Goal: Task Accomplishment & Management: Use online tool/utility

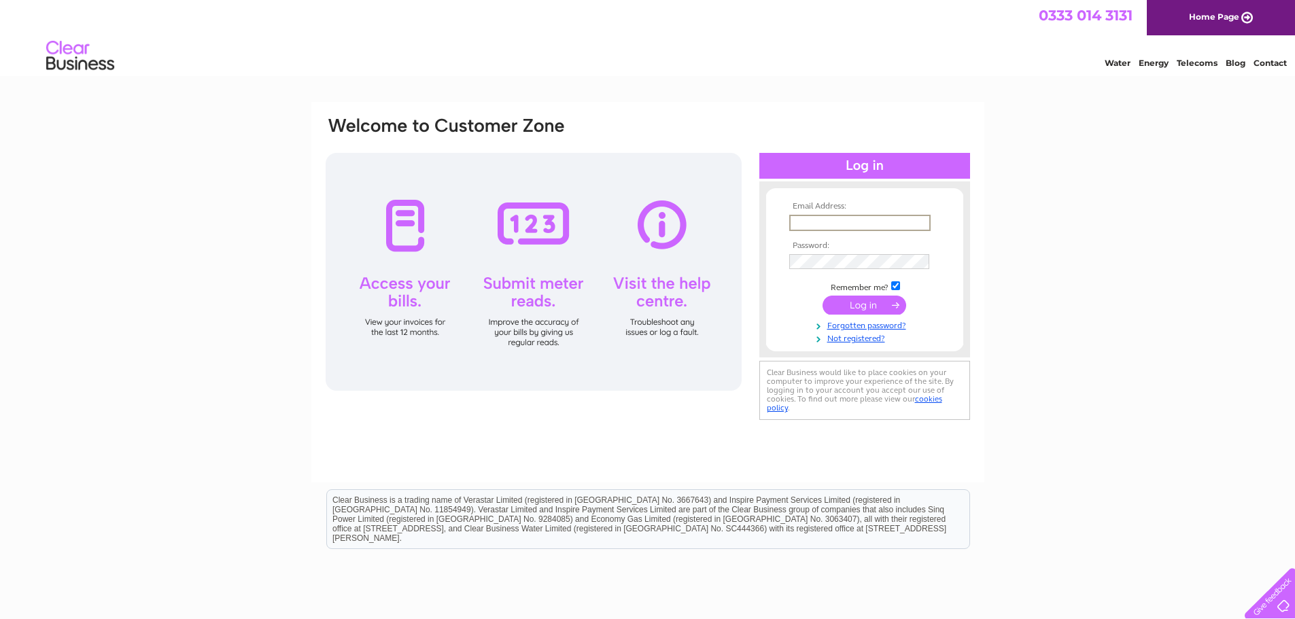
click at [854, 226] on input "text" at bounding box center [859, 223] width 141 height 16
type input "accounts@calahotels.com"
click at [862, 304] on input "submit" at bounding box center [865, 303] width 84 height 19
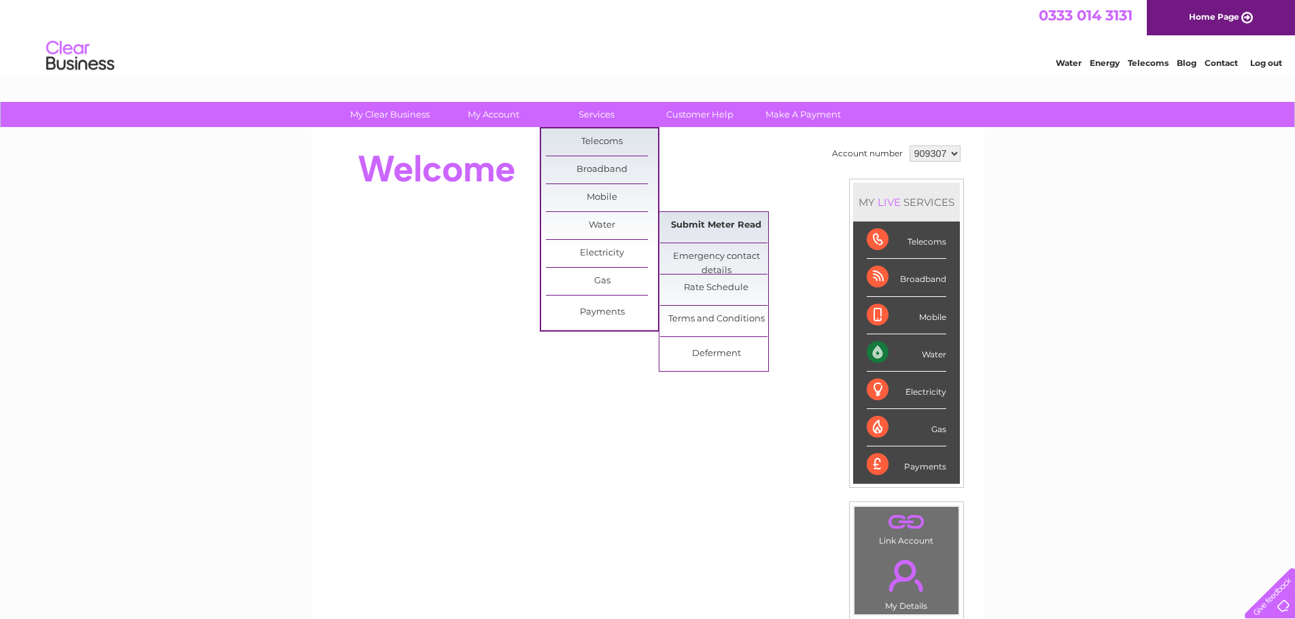
click at [712, 226] on link "Submit Meter Read" at bounding box center [716, 225] width 112 height 27
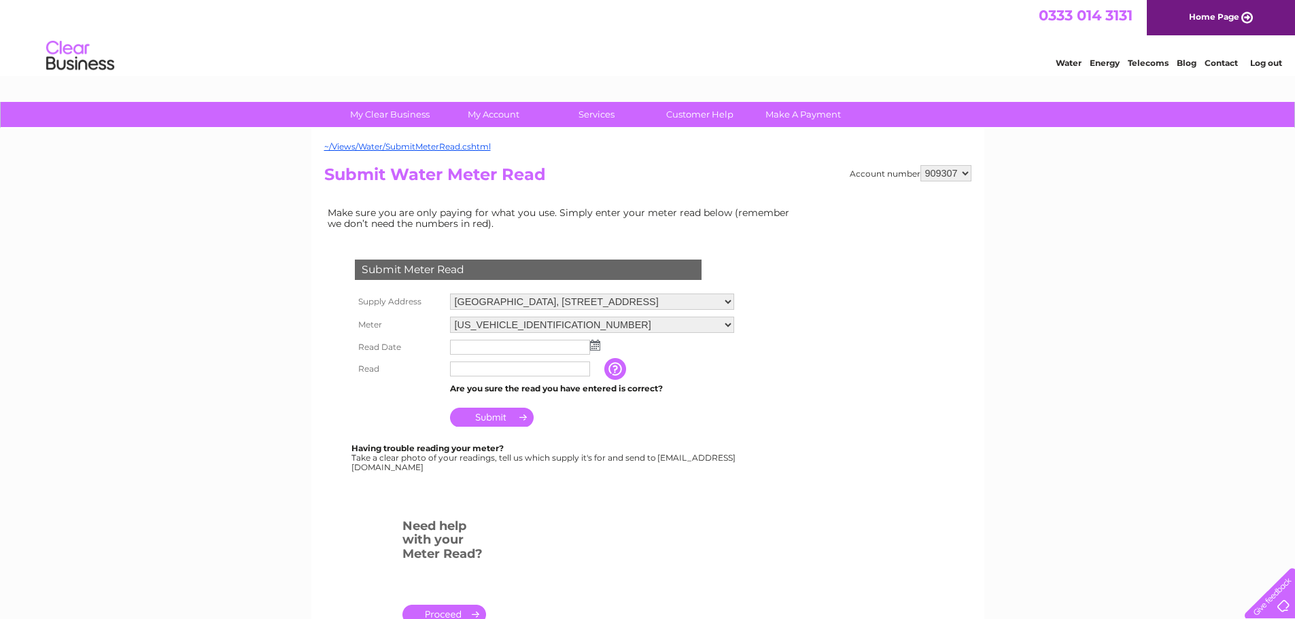
click at [596, 344] on img at bounding box center [595, 345] width 10 height 11
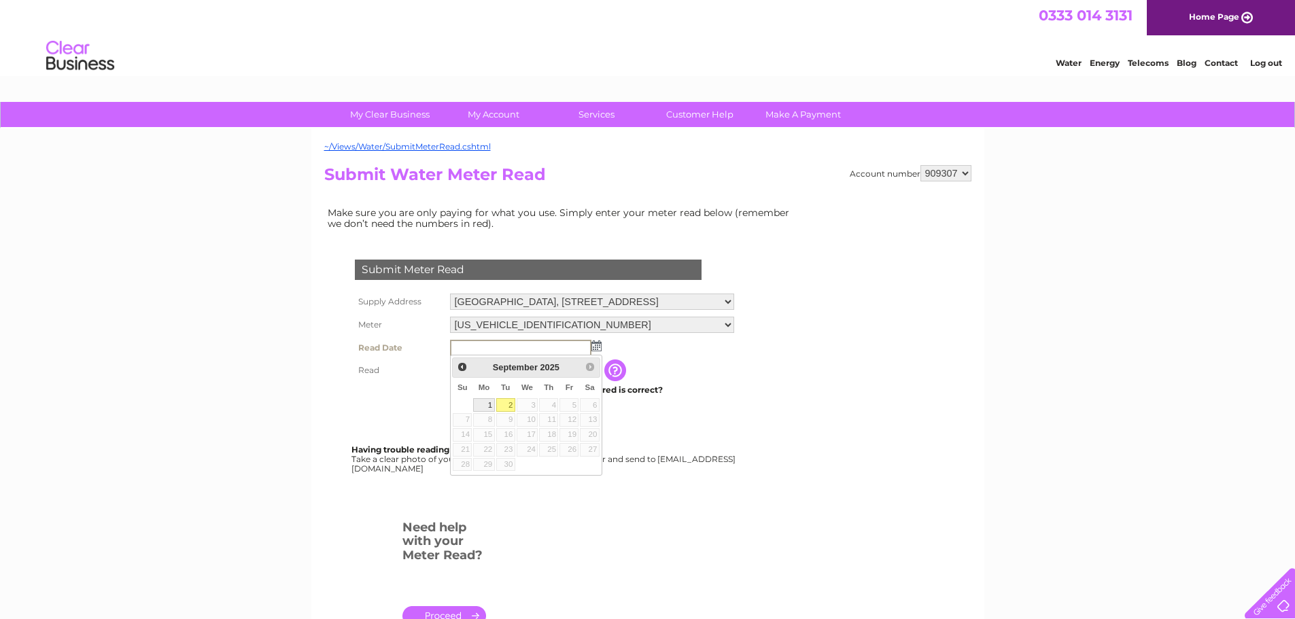
click at [486, 403] on link "1" at bounding box center [483, 405] width 21 height 14
type input "2025/09/01"
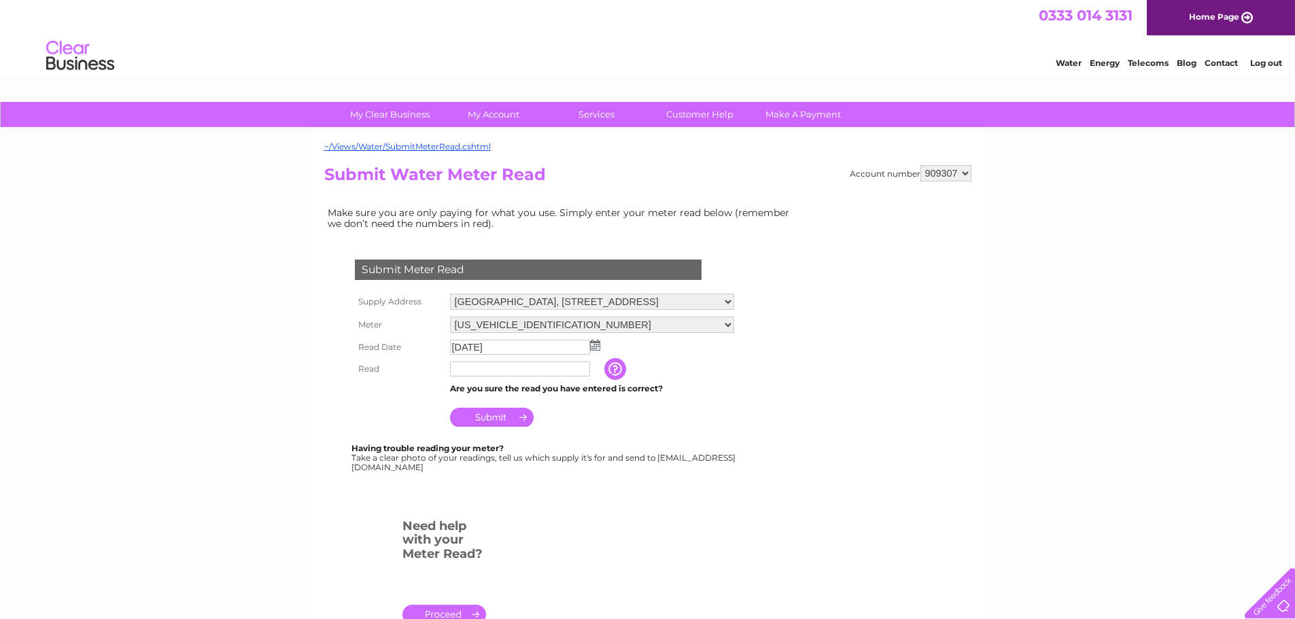
click at [495, 370] on input "text" at bounding box center [520, 369] width 140 height 15
type input "119814"
click at [500, 420] on input "Submit" at bounding box center [492, 417] width 84 height 19
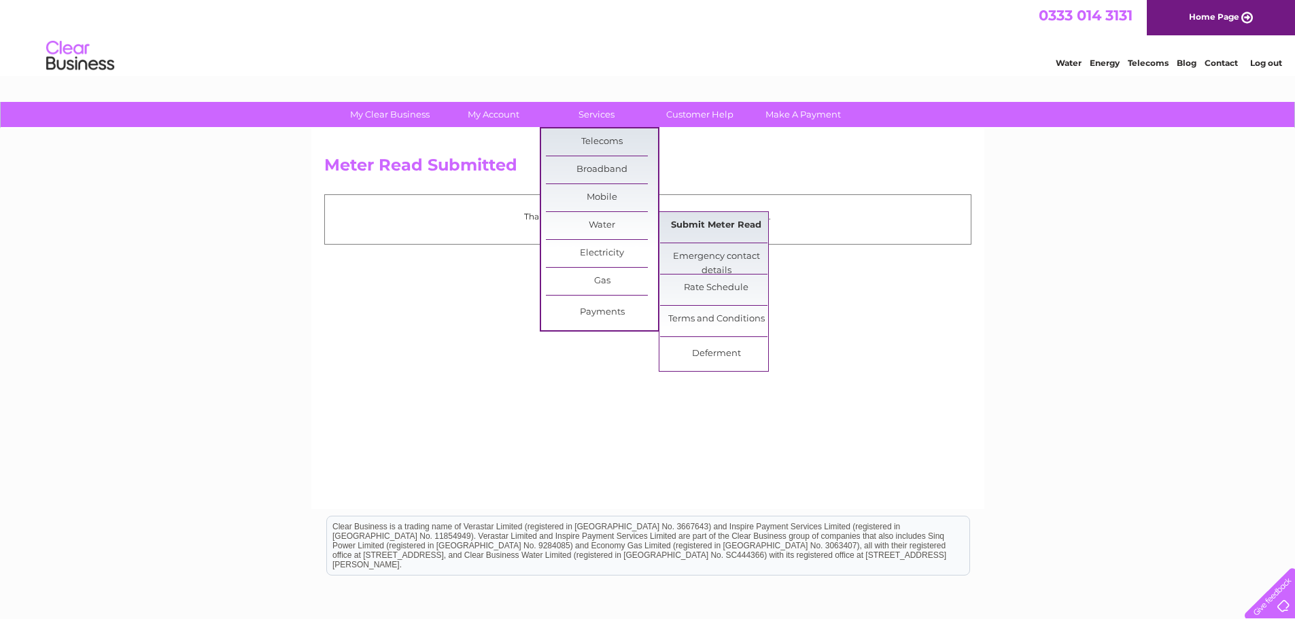
click at [711, 222] on link "Submit Meter Read" at bounding box center [716, 225] width 112 height 27
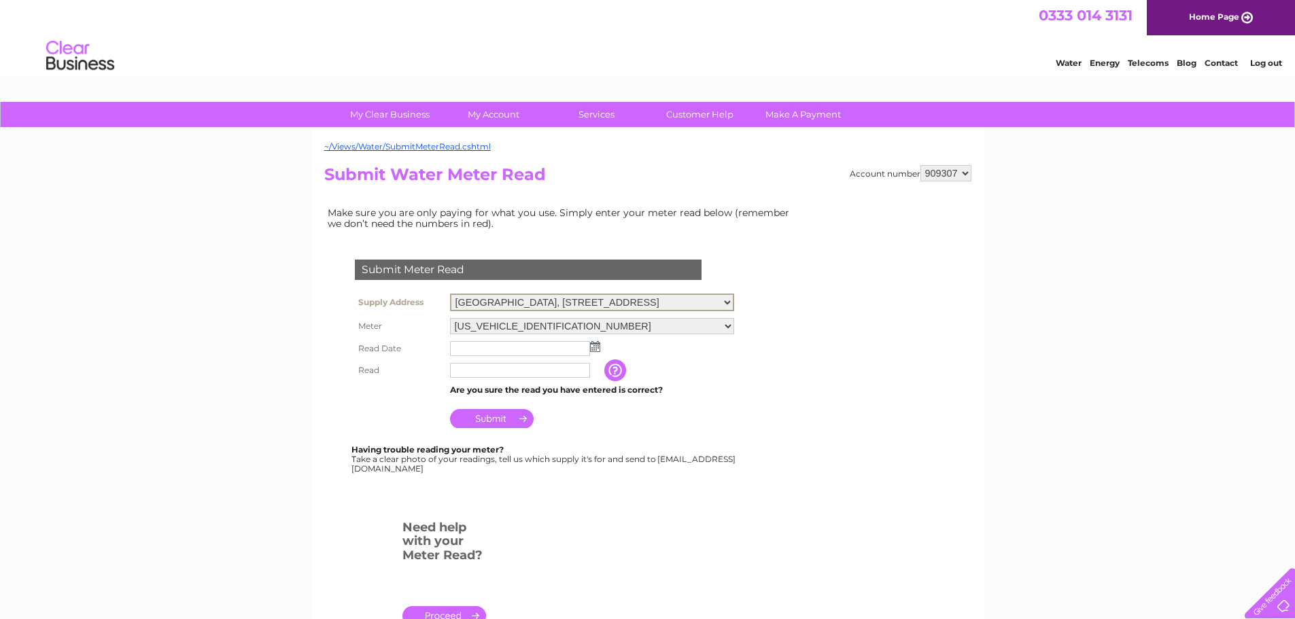
click at [729, 301] on select "Caberfeidh Hotel, Perceval Rd South, Stornoway, HS1 2EU Royal Htl, Cromwell Str…" at bounding box center [592, 303] width 284 height 18
select select "479270"
click at [450, 294] on select "[GEOGRAPHIC_DATA], [STREET_ADDRESS][GEOGRAPHIC_DATA], [PERSON_NAME][STREET_ADDR…" at bounding box center [592, 303] width 284 height 18
click at [596, 348] on img at bounding box center [595, 345] width 10 height 11
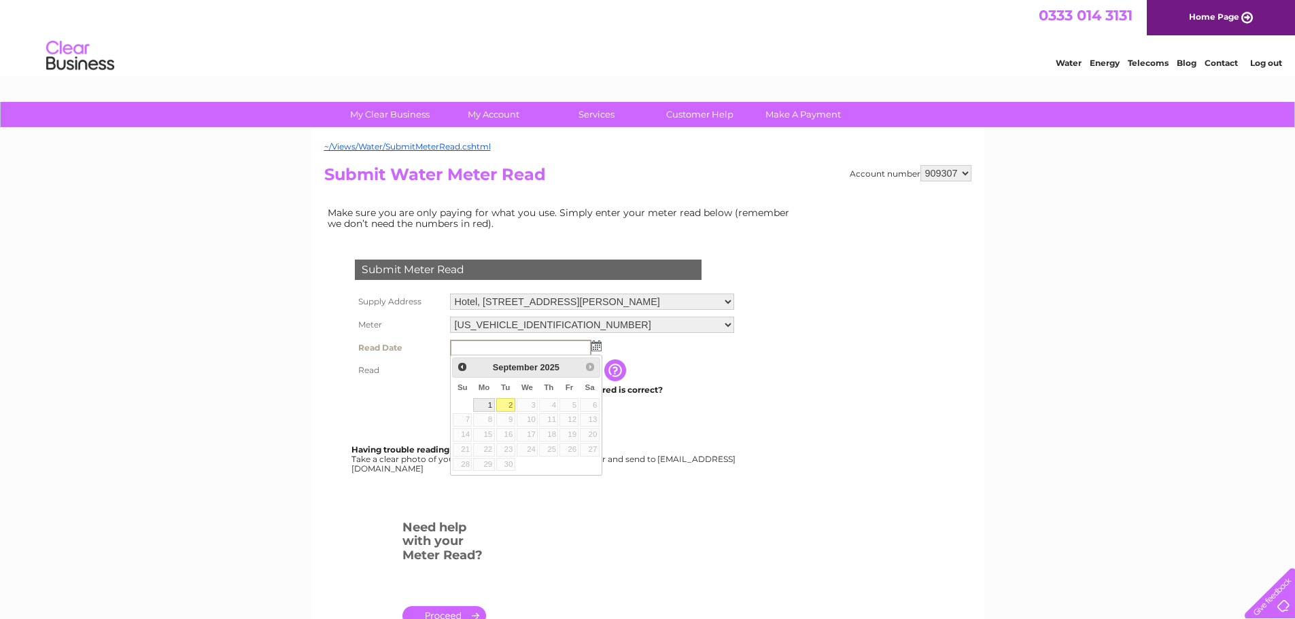
click at [484, 403] on link "1" at bounding box center [483, 405] width 21 height 14
type input "2025/09/01"
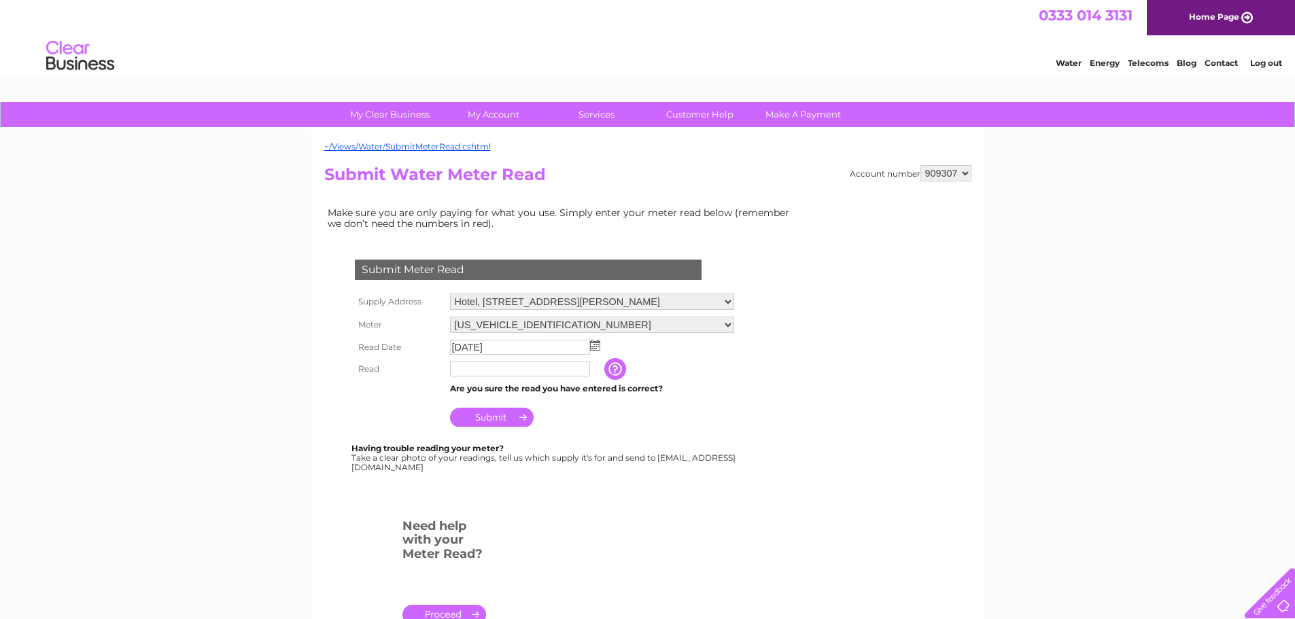
click at [488, 372] on input "text" at bounding box center [520, 369] width 140 height 15
type input "057520"
click at [488, 417] on input "Submit" at bounding box center [492, 417] width 84 height 19
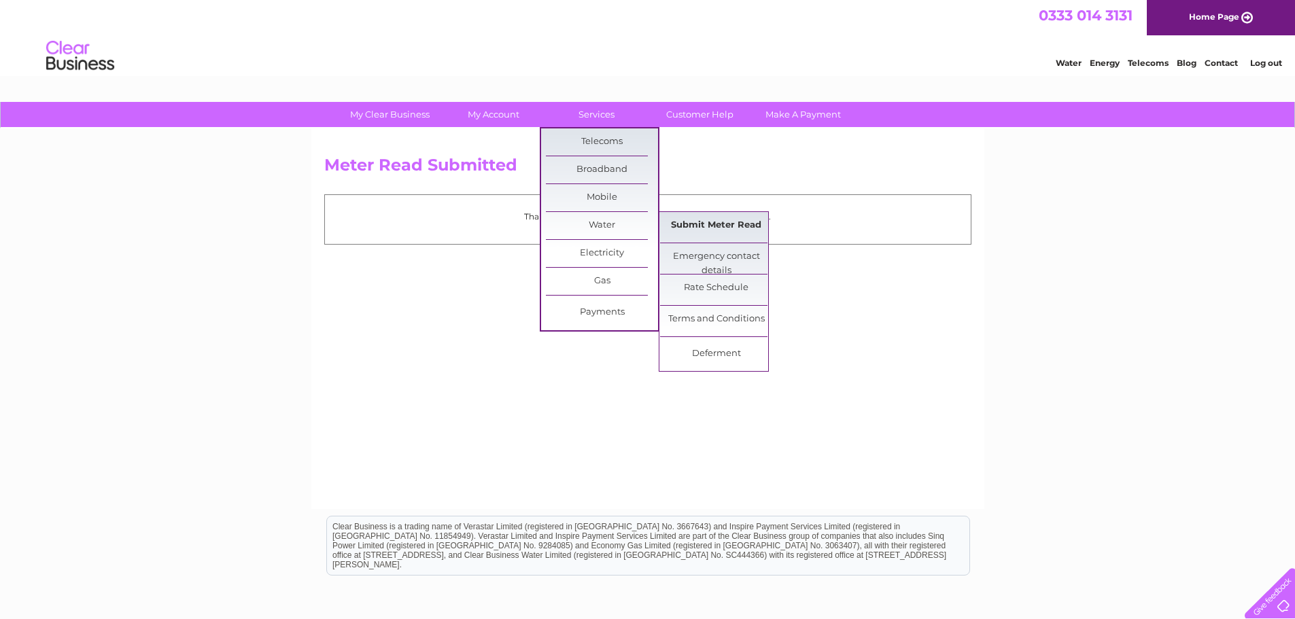
click at [729, 224] on link "Submit Meter Read" at bounding box center [716, 225] width 112 height 27
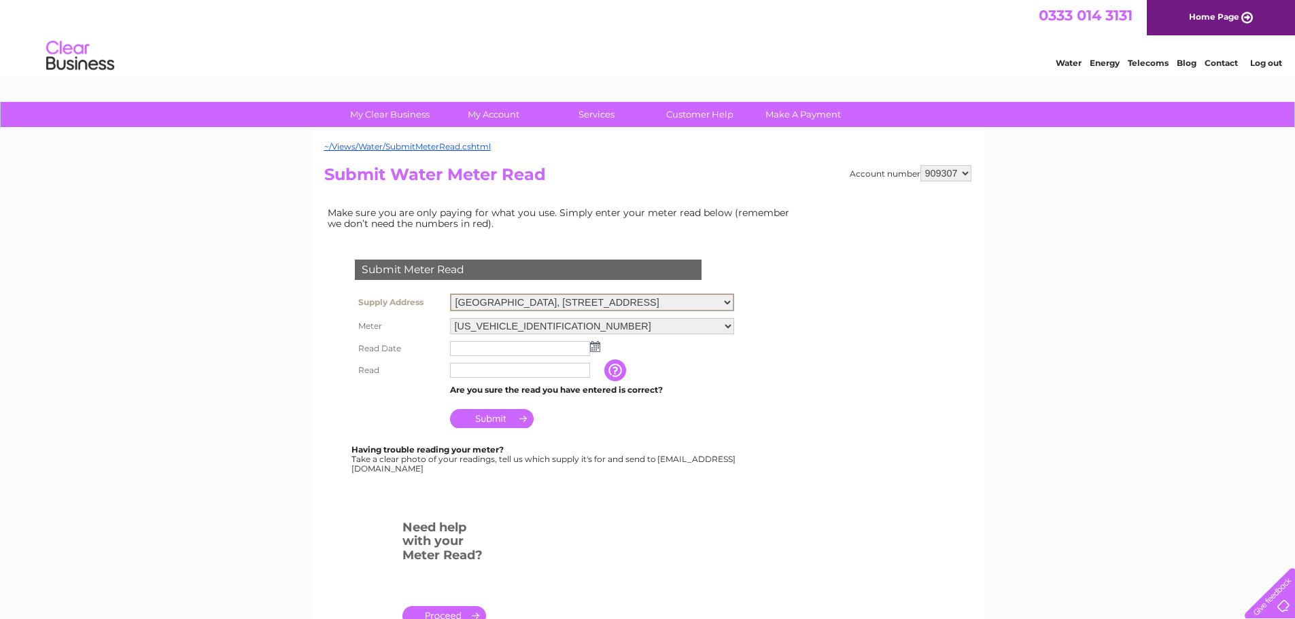
click at [728, 305] on select "[GEOGRAPHIC_DATA], [STREET_ADDRESS][GEOGRAPHIC_DATA], [PERSON_NAME][STREET_ADDR…" at bounding box center [592, 303] width 284 height 18
select select "479269"
click at [450, 294] on select "[GEOGRAPHIC_DATA], [STREET_ADDRESS][GEOGRAPHIC_DATA], [PERSON_NAME][STREET_ADDR…" at bounding box center [592, 303] width 284 height 18
click at [596, 345] on img at bounding box center [595, 345] width 10 height 11
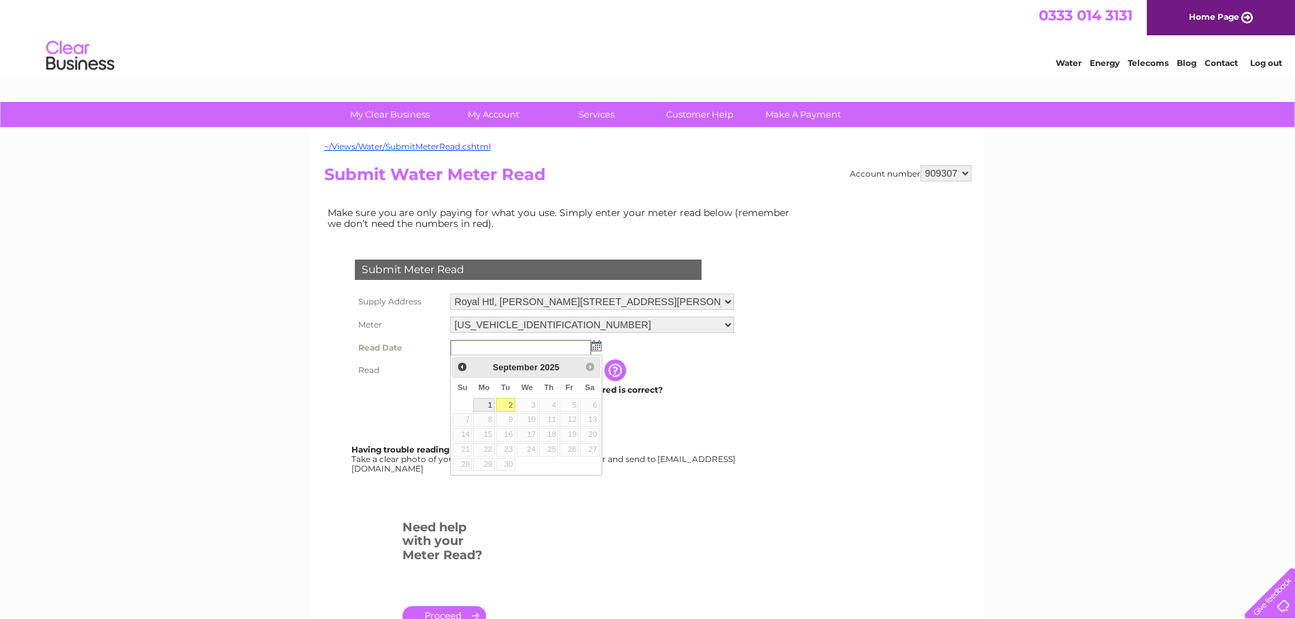
click at [486, 401] on link "1" at bounding box center [483, 405] width 21 height 14
type input "2025/09/01"
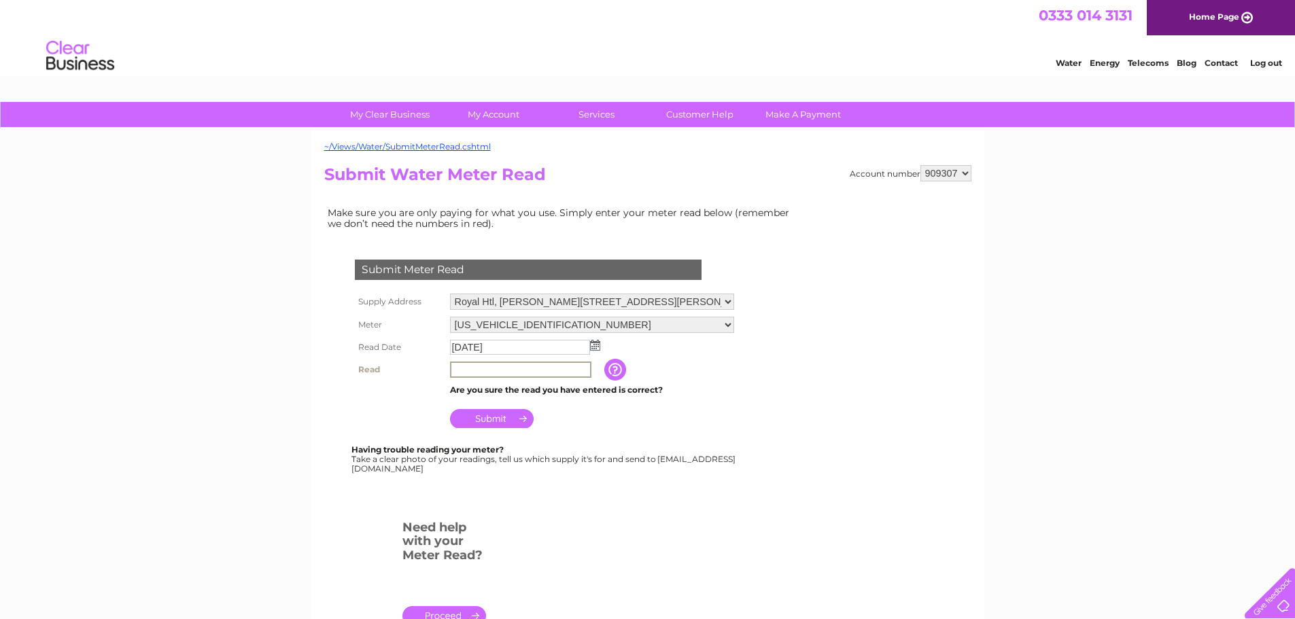
click at [507, 367] on input "text" at bounding box center [520, 370] width 141 height 16
type input "17675"
click at [481, 418] on input "Submit" at bounding box center [492, 417] width 84 height 19
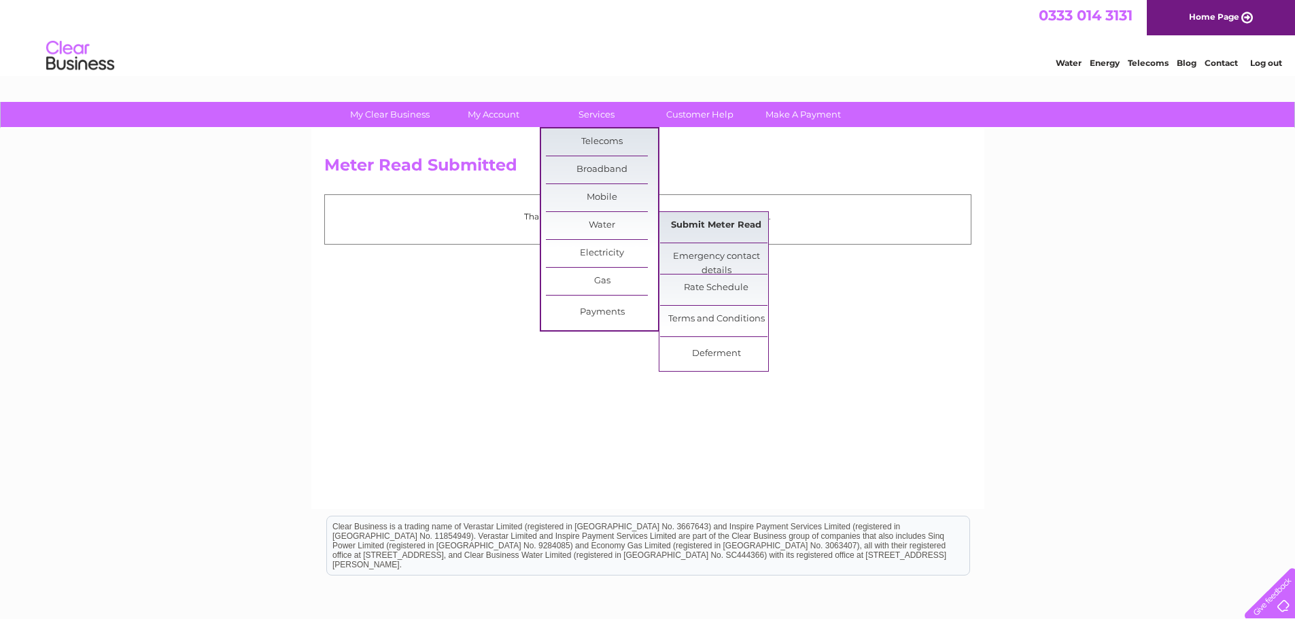
click at [742, 224] on link "Submit Meter Read" at bounding box center [716, 225] width 112 height 27
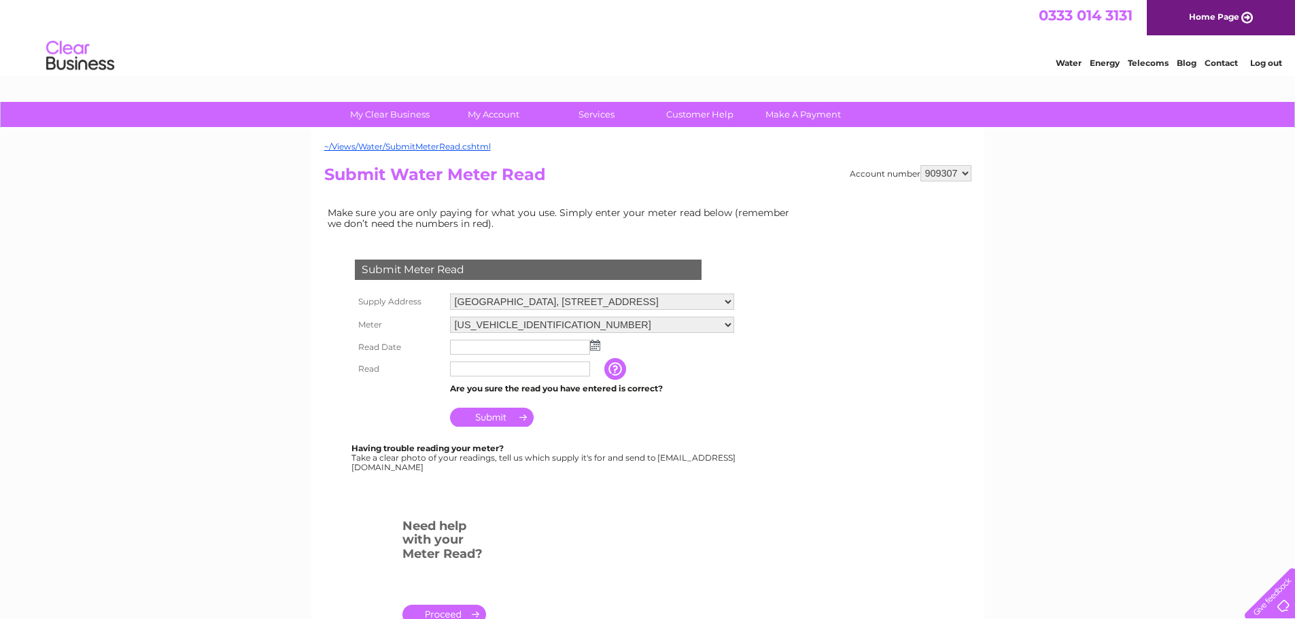
click at [726, 305] on select "[GEOGRAPHIC_DATA], [STREET_ADDRESS][GEOGRAPHIC_DATA], [PERSON_NAME][STREET_ADDR…" at bounding box center [592, 302] width 284 height 16
select select "479269"
click at [450, 294] on select "Caberfeidh Hotel, Perceval Rd South, Stornoway, HS1 2EU Royal Htl, Cromwell Str…" at bounding box center [592, 303] width 284 height 18
click at [726, 329] on select "06ELSTER19M155735 06ELSTER92A049655" at bounding box center [592, 325] width 284 height 16
select select "366912"
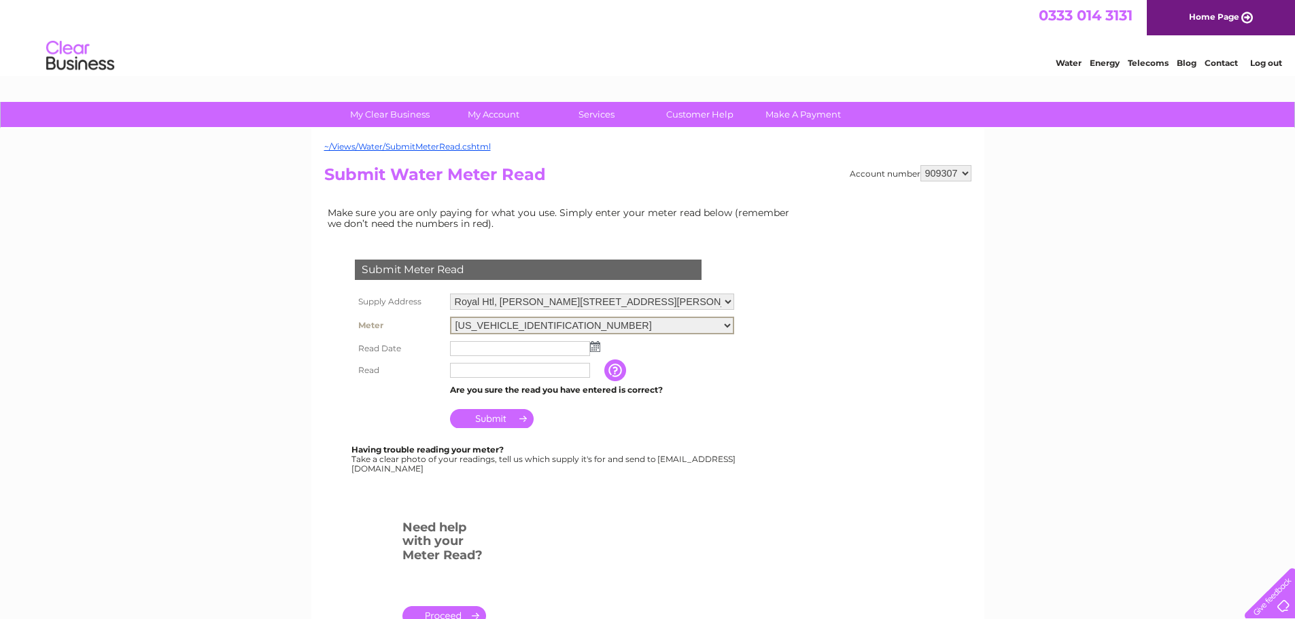
click at [450, 317] on select "06ELSTER19M155735 06ELSTER92A049655" at bounding box center [592, 326] width 284 height 18
click at [596, 348] on img at bounding box center [595, 346] width 10 height 11
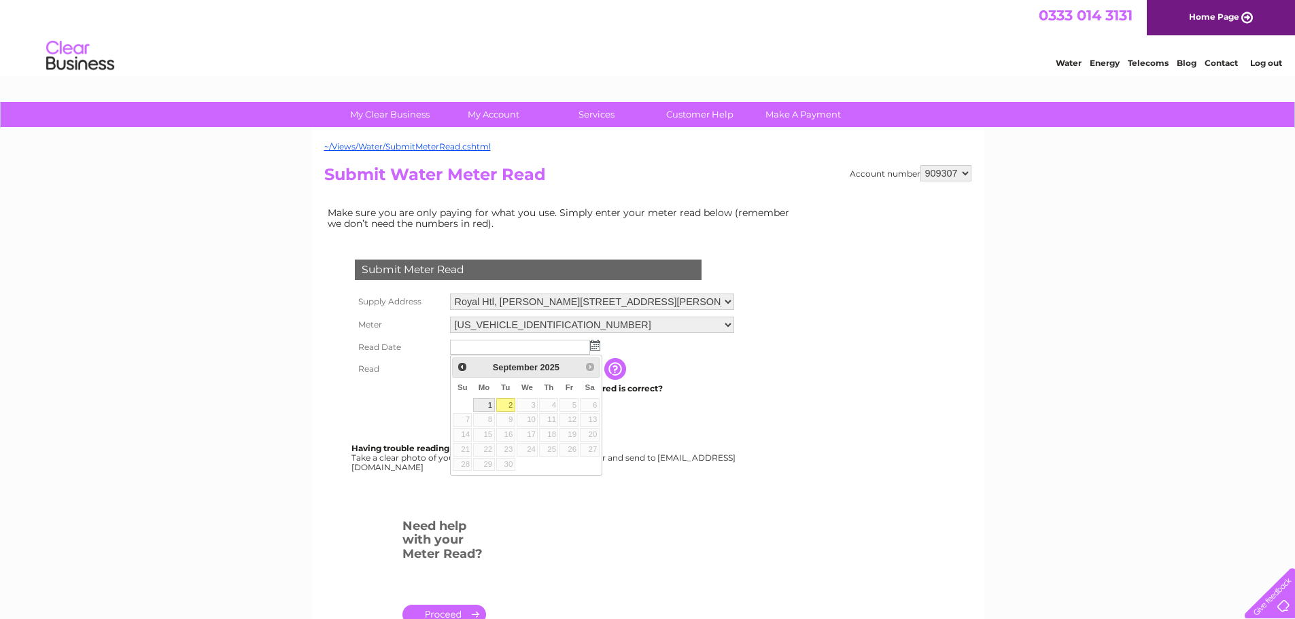
click at [488, 404] on link "1" at bounding box center [483, 405] width 21 height 14
type input "2025/09/01"
click at [498, 366] on input "text" at bounding box center [520, 369] width 140 height 15
click at [595, 345] on img at bounding box center [595, 345] width 10 height 11
click at [481, 403] on link "1" at bounding box center [483, 405] width 21 height 14
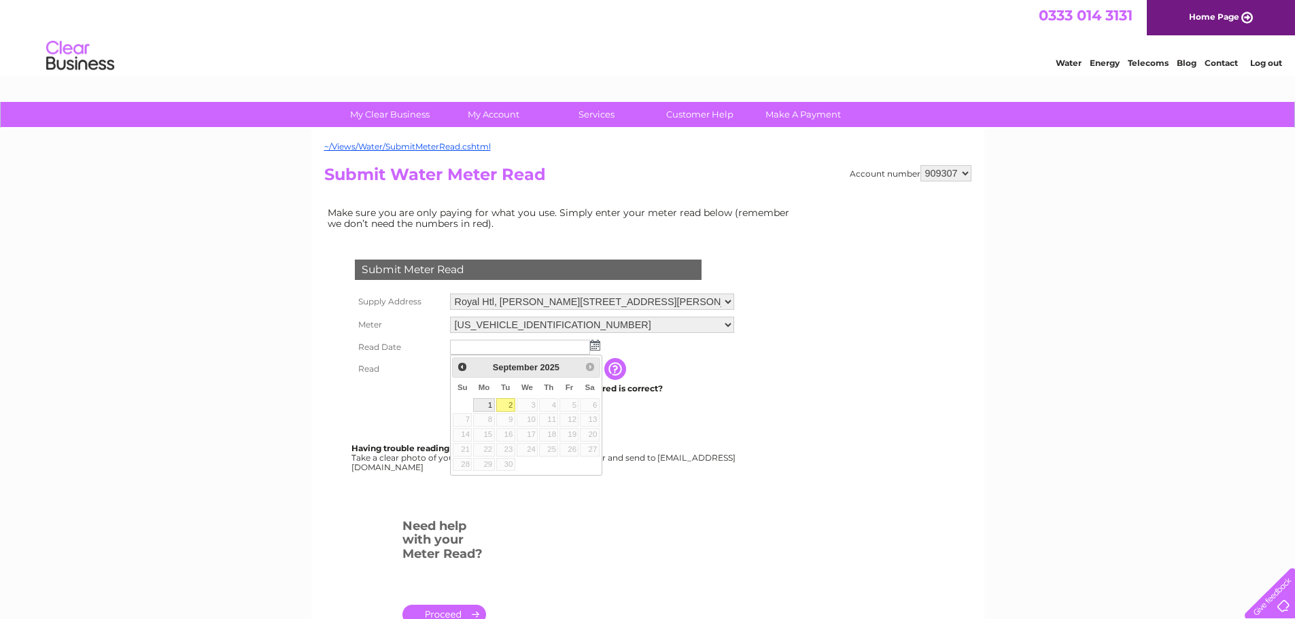
type input "2025/09/01"
click at [473, 372] on input "text" at bounding box center [520, 369] width 140 height 15
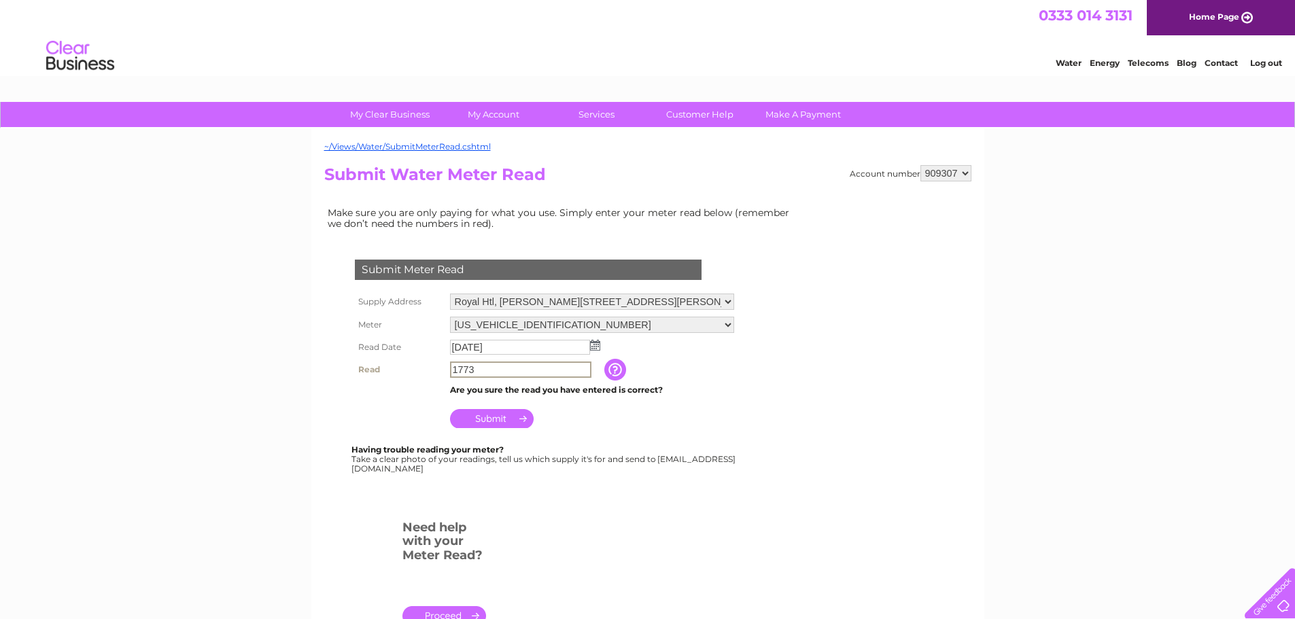
type input "1773"
click at [506, 418] on input "Submit" at bounding box center [492, 417] width 84 height 19
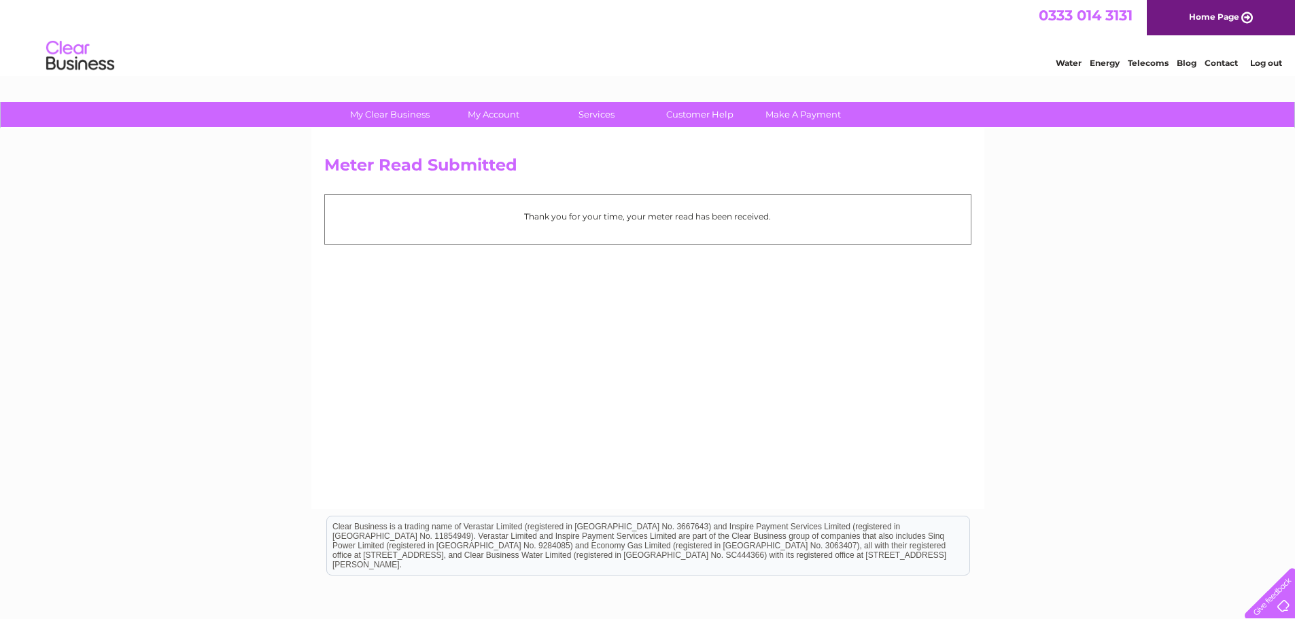
click at [1266, 62] on link "Log out" at bounding box center [1267, 63] width 32 height 10
